Goal: Task Accomplishment & Management: Use online tool/utility

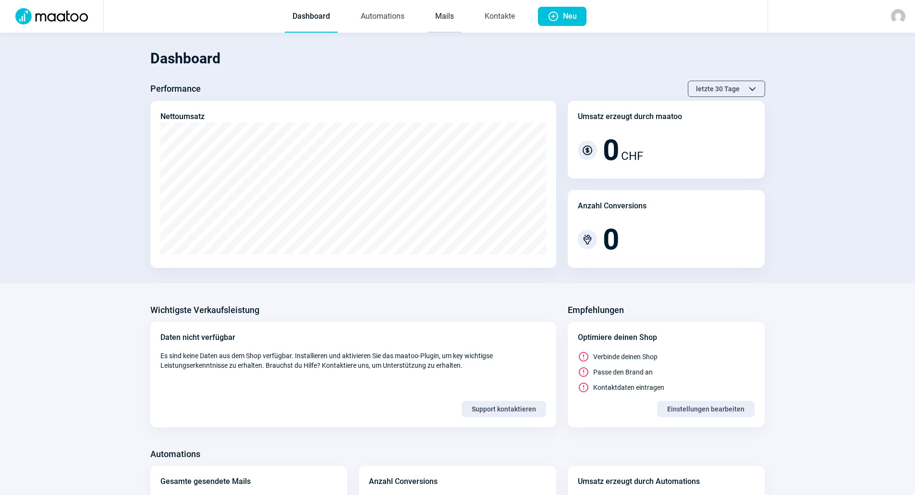
click at [444, 20] on link "Mails" at bounding box center [444, 17] width 34 height 32
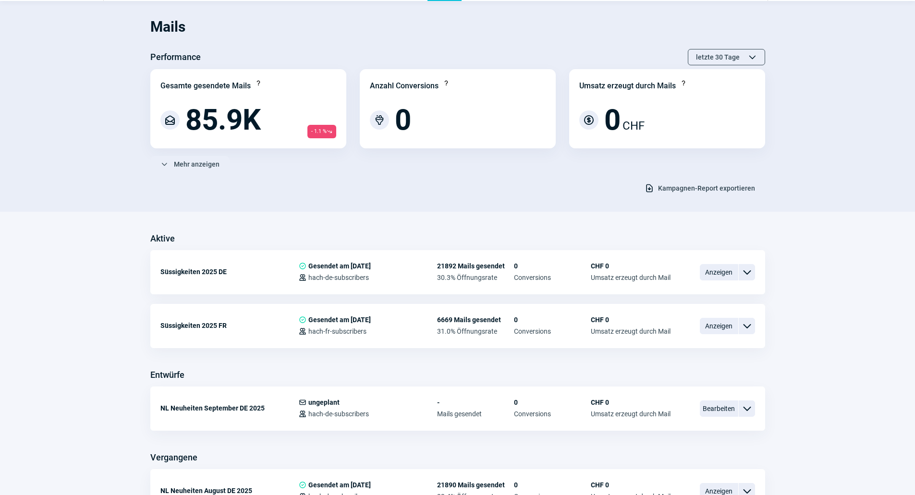
scroll to position [48, 0]
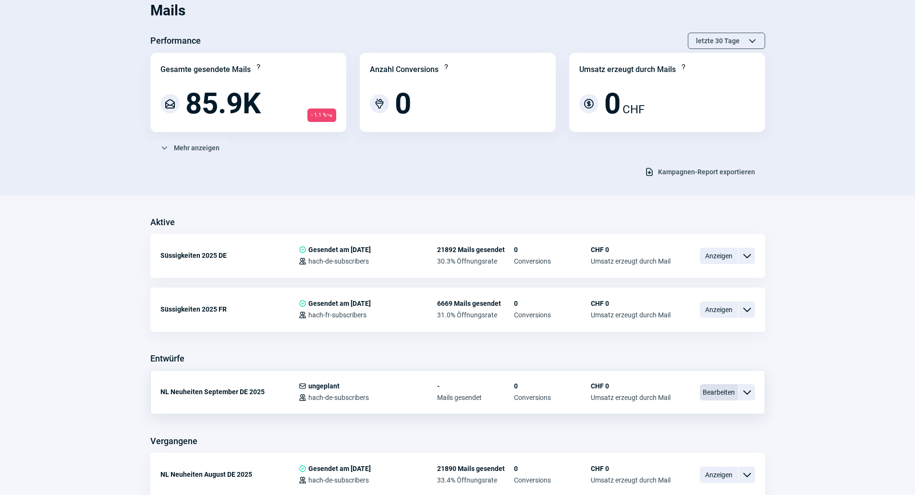
click at [724, 390] on span "Bearbeiten" at bounding box center [718, 392] width 38 height 16
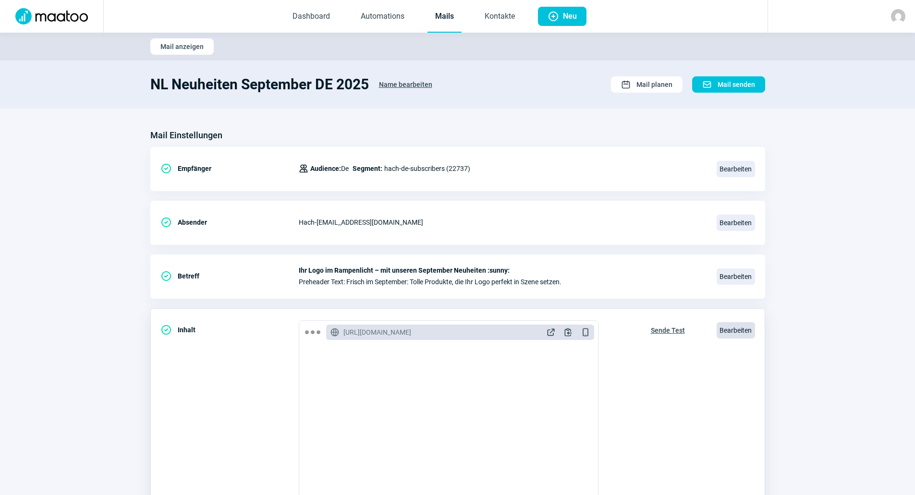
click at [738, 327] on span "Bearbeiten" at bounding box center [735, 330] width 38 height 16
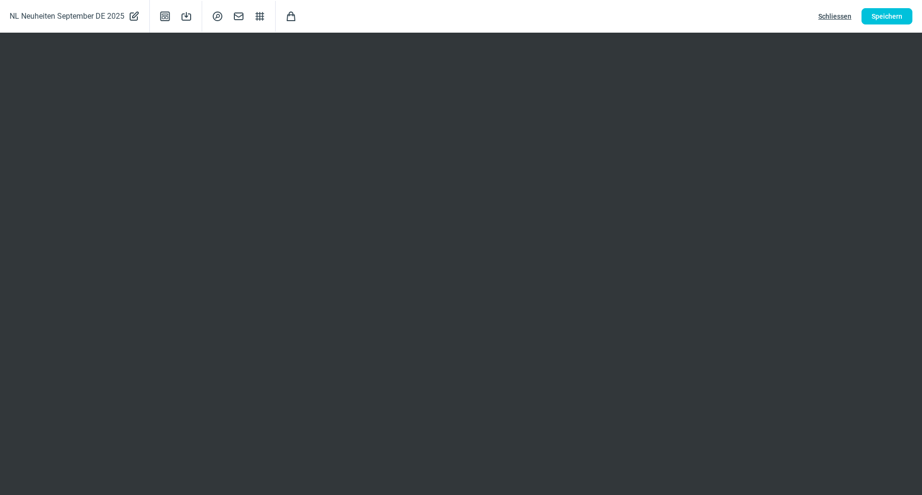
click at [820, 15] on span "Schliessen" at bounding box center [834, 16] width 33 height 15
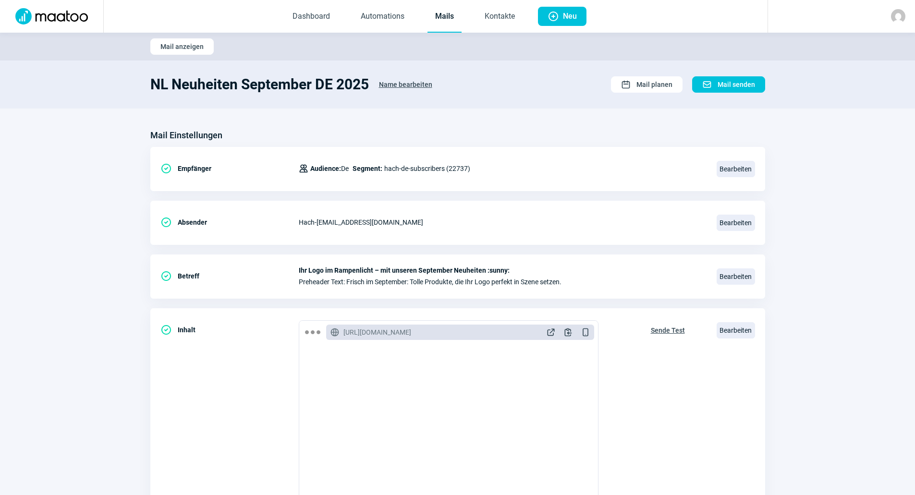
click at [440, 18] on link "Mails" at bounding box center [444, 17] width 34 height 32
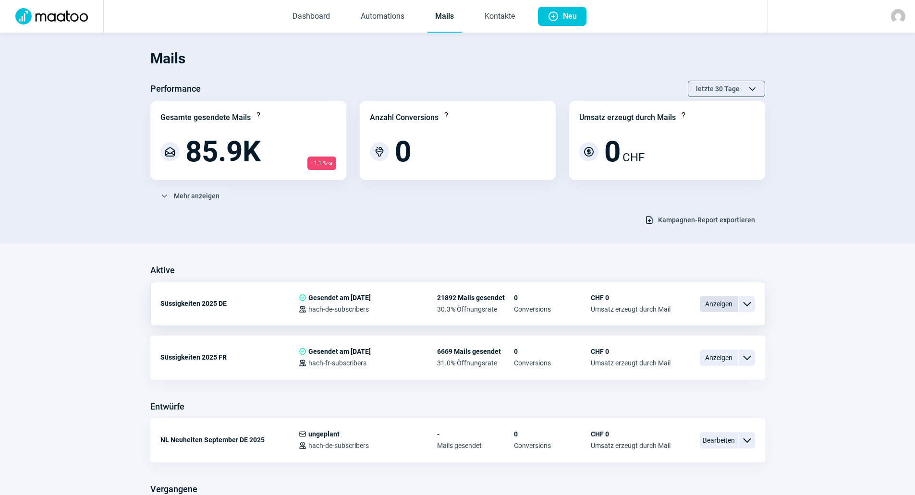
click at [725, 298] on span "Anzeigen" at bounding box center [718, 304] width 38 height 16
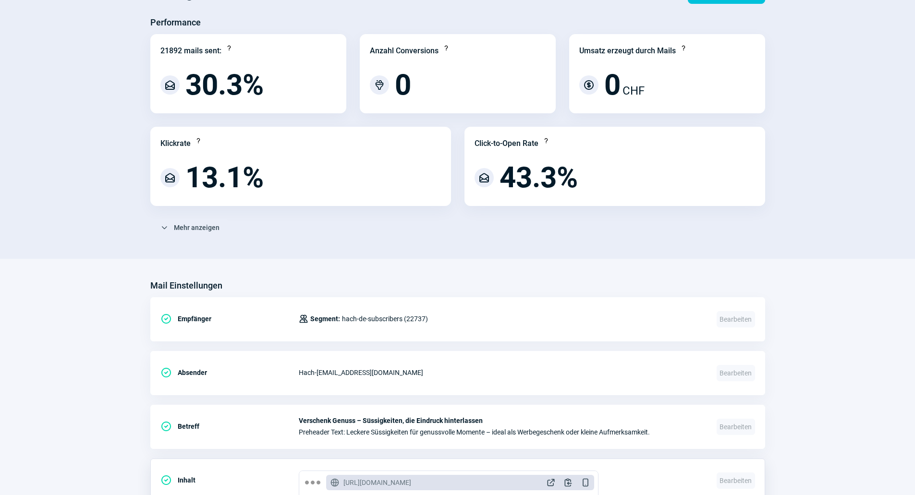
scroll to position [288, 0]
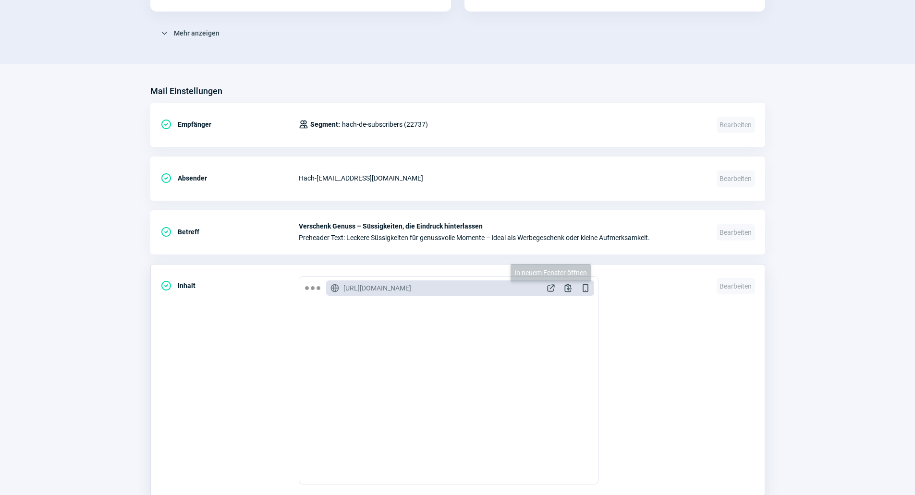
click at [555, 289] on span "ExternalLink icon" at bounding box center [551, 288] width 10 height 10
click at [549, 287] on span "ExternalLink icon" at bounding box center [551, 288] width 10 height 10
